Goal: Entertainment & Leisure: Consume media (video, audio)

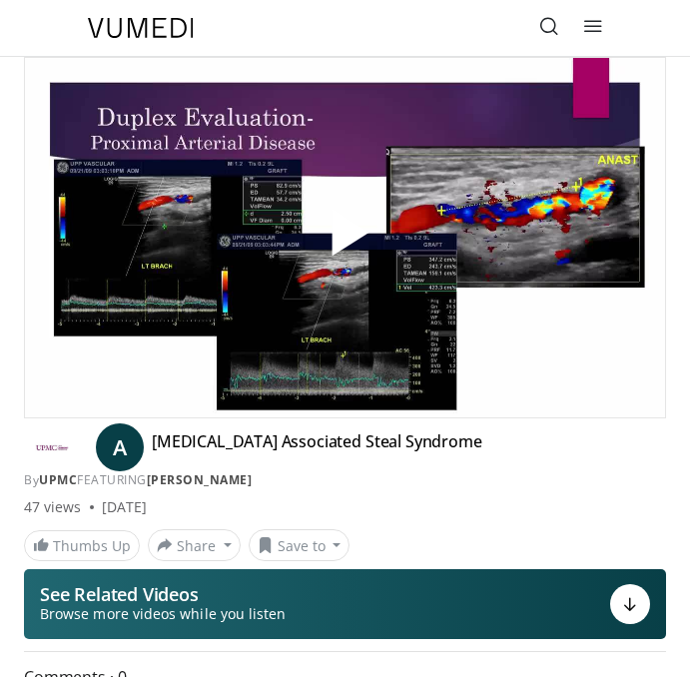
click at [345, 238] on span "Video Player" at bounding box center [345, 238] width 0 height 0
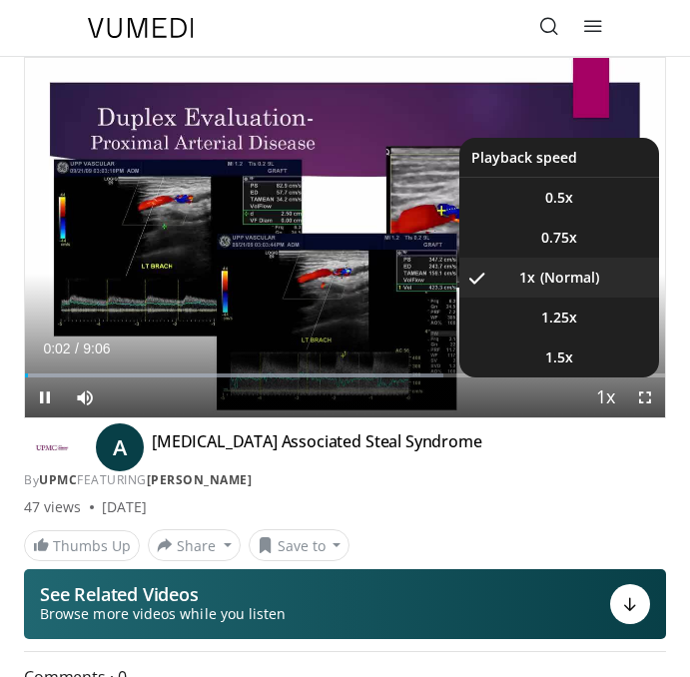
click at [605, 395] on span "Video Player" at bounding box center [605, 398] width 28 height 40
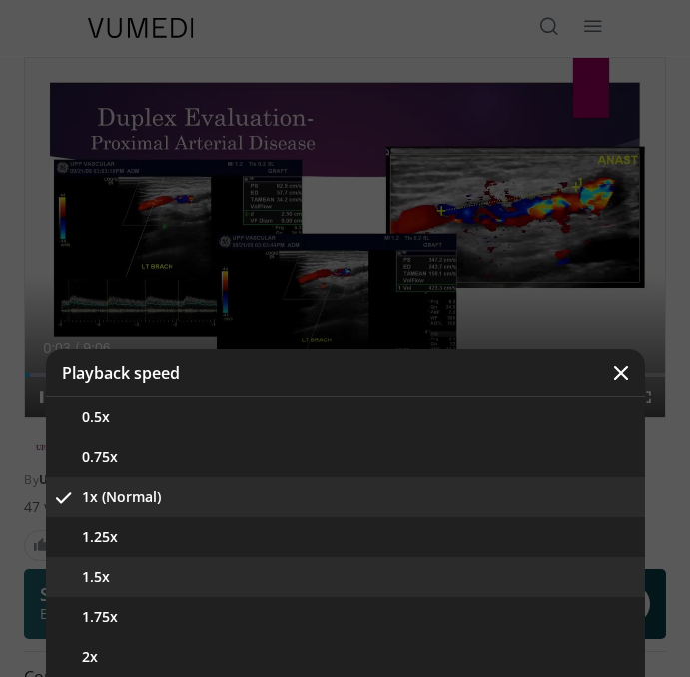
click at [117, 577] on button "1.5x" at bounding box center [345, 577] width 599 height 40
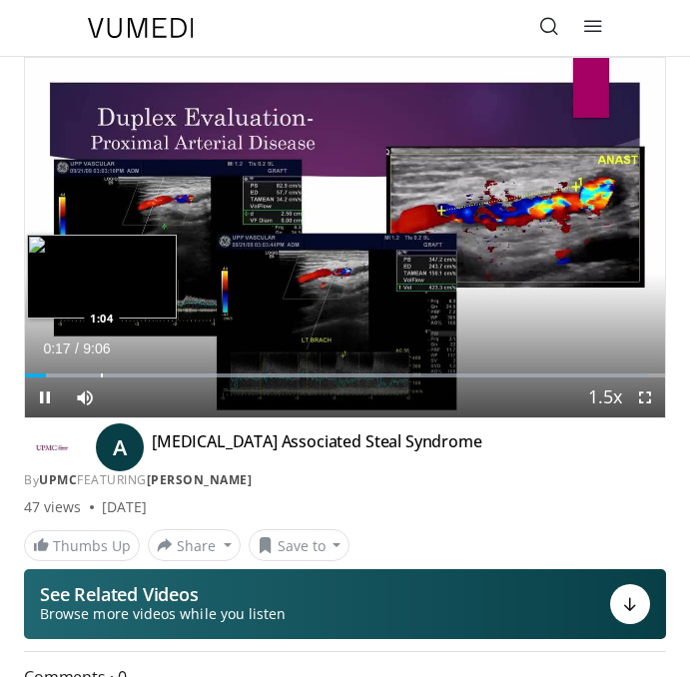
click at [101, 369] on div "Loaded : 97.15% 0:18 1:04" at bounding box center [345, 367] width 640 height 19
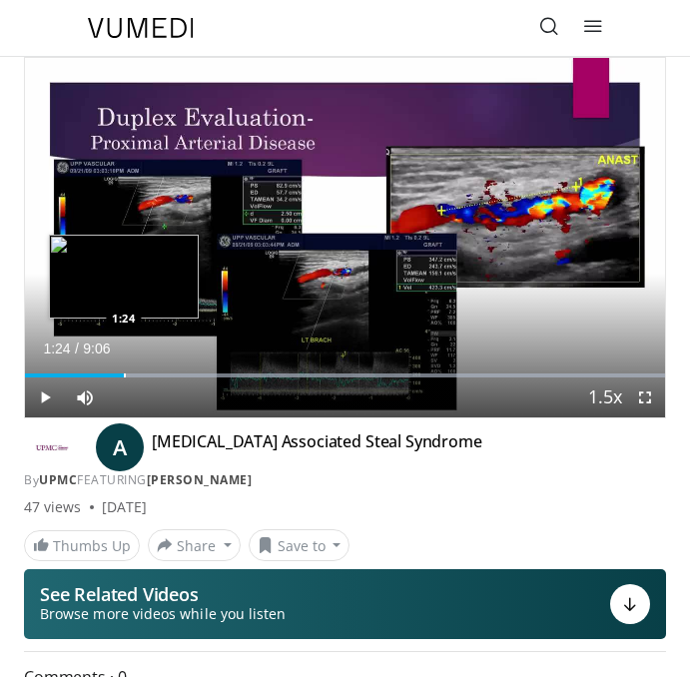
click at [124, 372] on div "Loaded : 99.99% 1:07 1:24" at bounding box center [345, 367] width 640 height 19
click at [148, 371] on div "Loaded : 99.99% 1:24 1:37" at bounding box center [345, 367] width 640 height 19
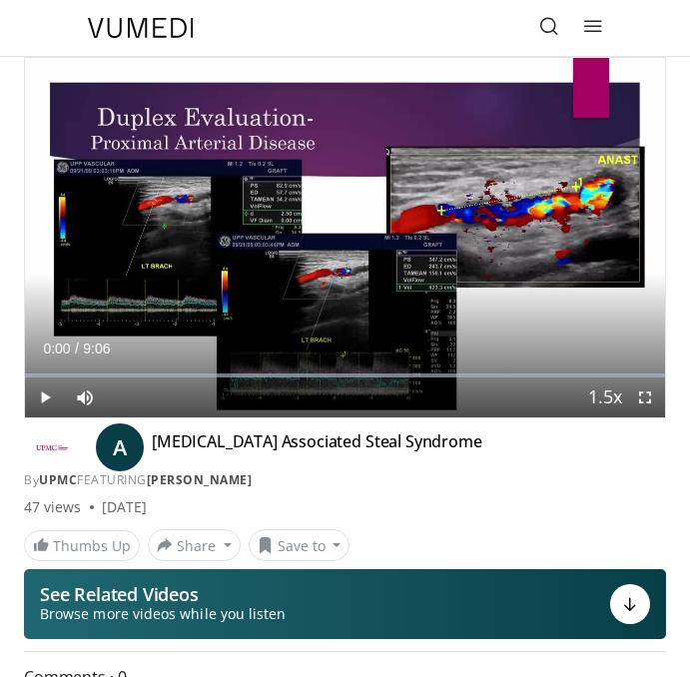
drag, startPoint x: 153, startPoint y: 370, endPoint x: -12, endPoint y: 370, distance: 164.7
click at [0, 370] on html "Specialties Adult & Family Medicine Allergy, [MEDICAL_DATA], Immunology Anesthe…" at bounding box center [345, 338] width 690 height 677
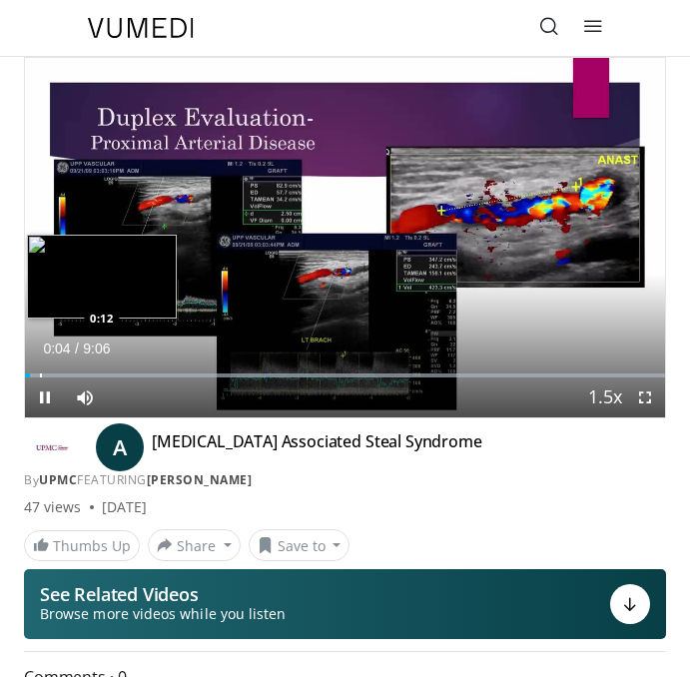
click at [40, 375] on div "Progress Bar" at bounding box center [41, 375] width 2 height 4
click at [52, 376] on div "Progress Bar" at bounding box center [51, 375] width 2 height 4
click at [77, 377] on div "Progress Bar" at bounding box center [76, 375] width 2 height 4
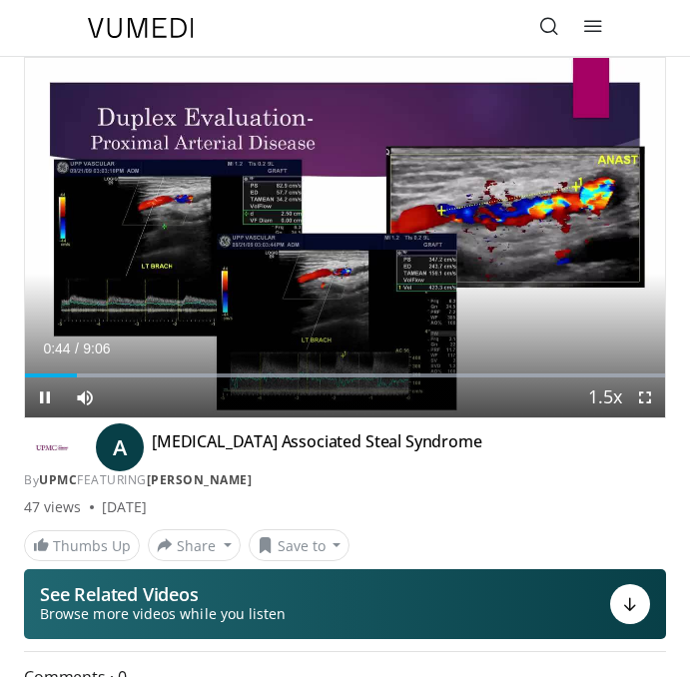
click at [119, 378] on div "Current Time 0:44 / Duration 9:06 Pause Skip Backward Skip Forward Mute 39% Loa…" at bounding box center [345, 397] width 640 height 40
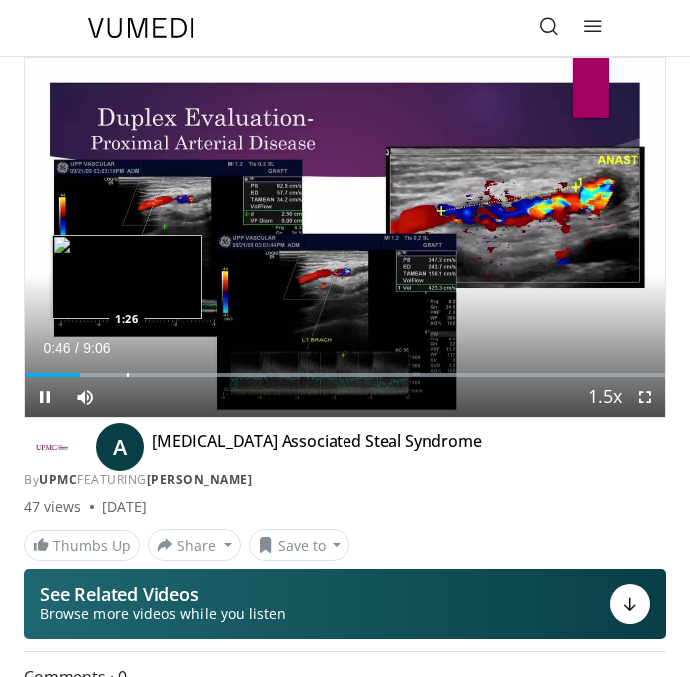
click at [127, 376] on div "Progress Bar" at bounding box center [128, 375] width 2 height 4
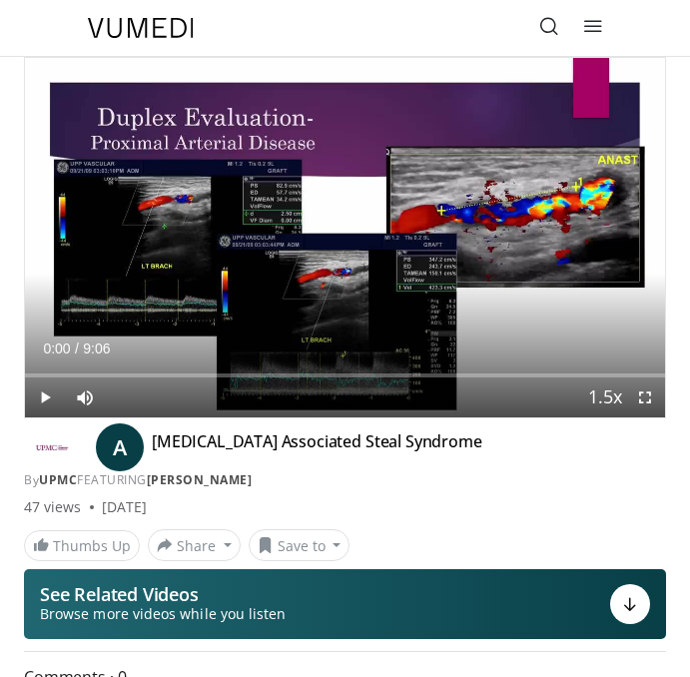
drag, startPoint x: 126, startPoint y: 375, endPoint x: -9, endPoint y: 375, distance: 134.7
click at [0, 375] on html "Specialties Adult & Family Medicine Allergy, [MEDICAL_DATA], Immunology Anesthe…" at bounding box center [345, 338] width 690 height 677
click at [50, 397] on span "Video Player" at bounding box center [45, 397] width 40 height 40
click at [47, 401] on span "Video Player" at bounding box center [45, 397] width 40 height 40
click at [43, 400] on span "Video Player" at bounding box center [45, 397] width 40 height 40
